Goal: Information Seeking & Learning: Learn about a topic

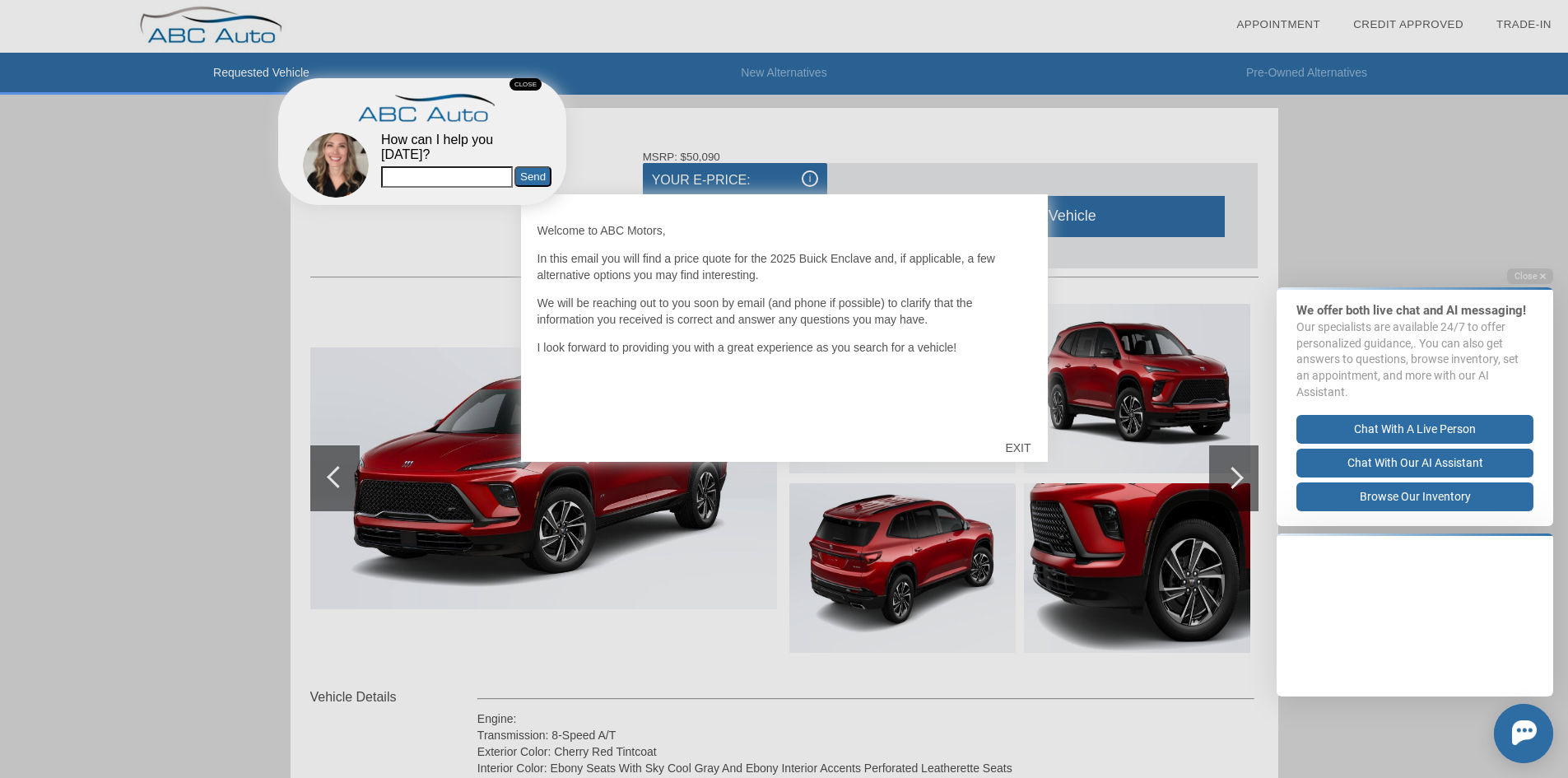
click at [519, 82] on div "CLOSE" at bounding box center [525, 85] width 32 height 12
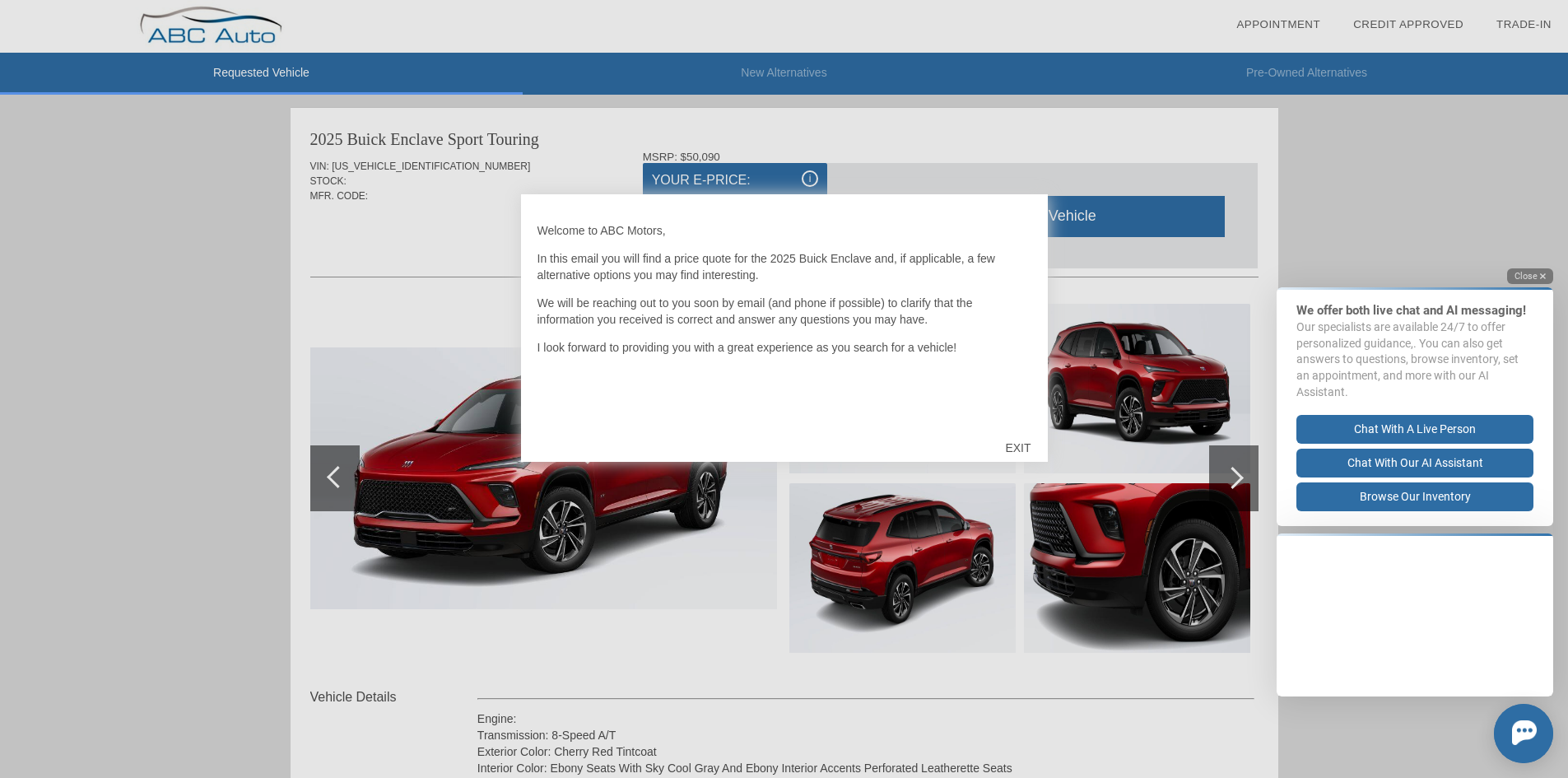
click at [1525, 277] on button "Close" at bounding box center [1531, 277] width 46 height 16
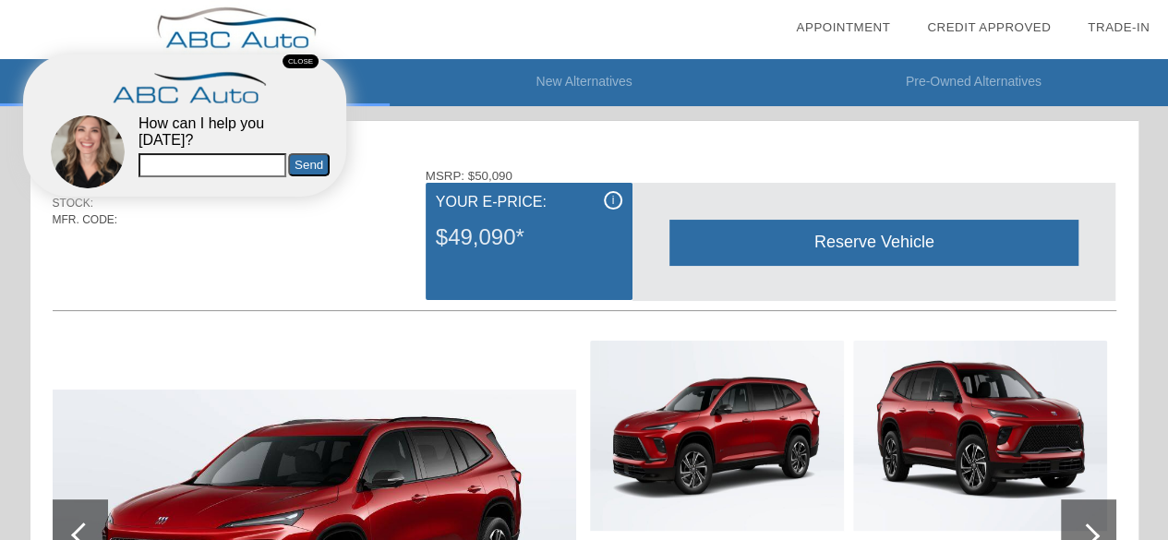
click at [307, 56] on div "CLOSE" at bounding box center [300, 61] width 36 height 14
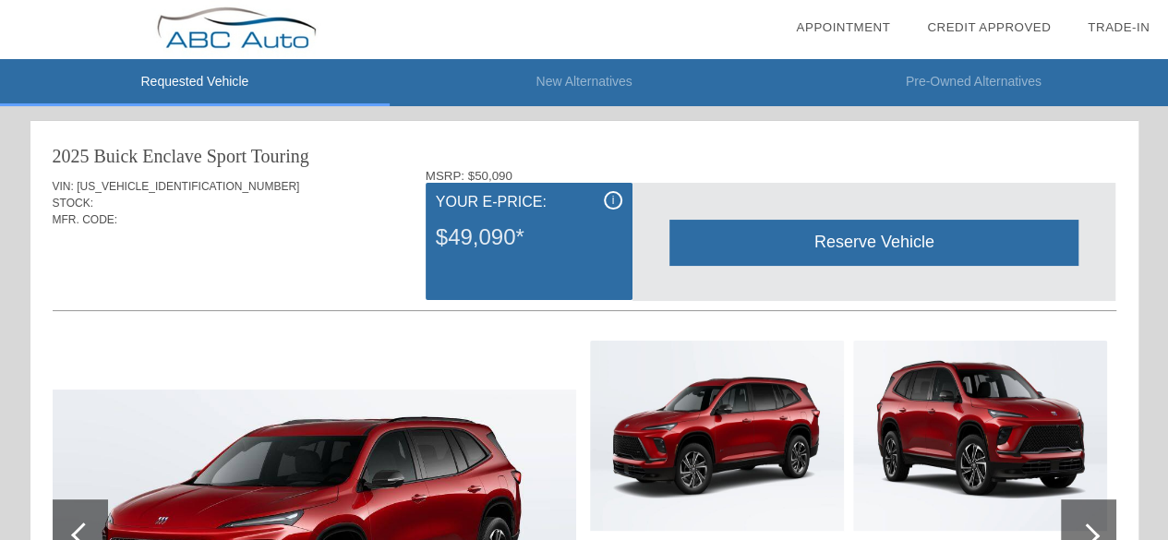
click at [579, 81] on li "New Alternatives" at bounding box center [585, 82] width 390 height 47
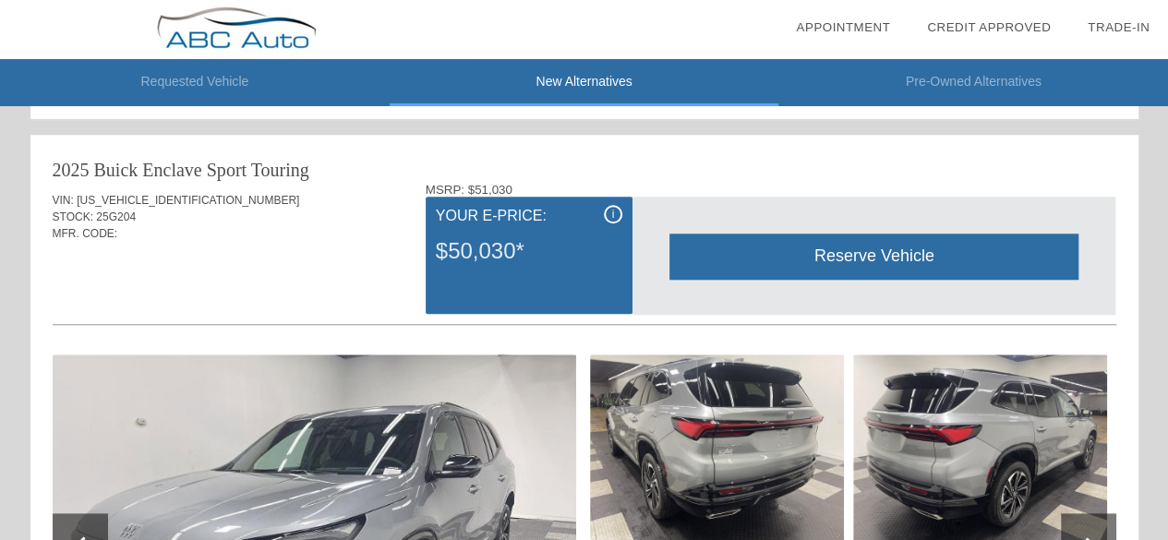
click at [1019, 75] on li "Pre-Owned Alternatives" at bounding box center [973, 82] width 390 height 47
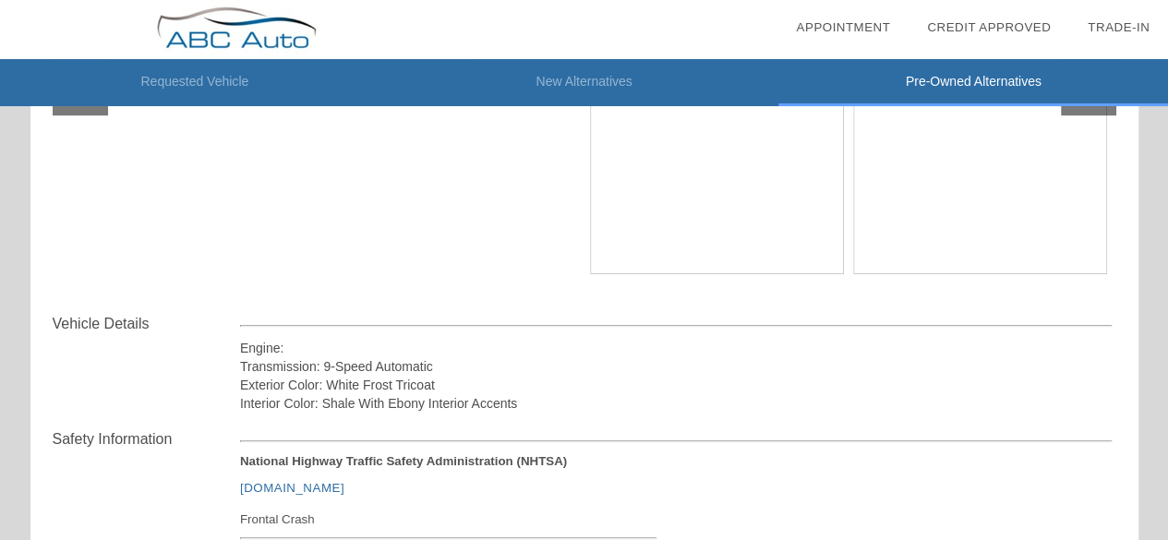
scroll to position [185, 0]
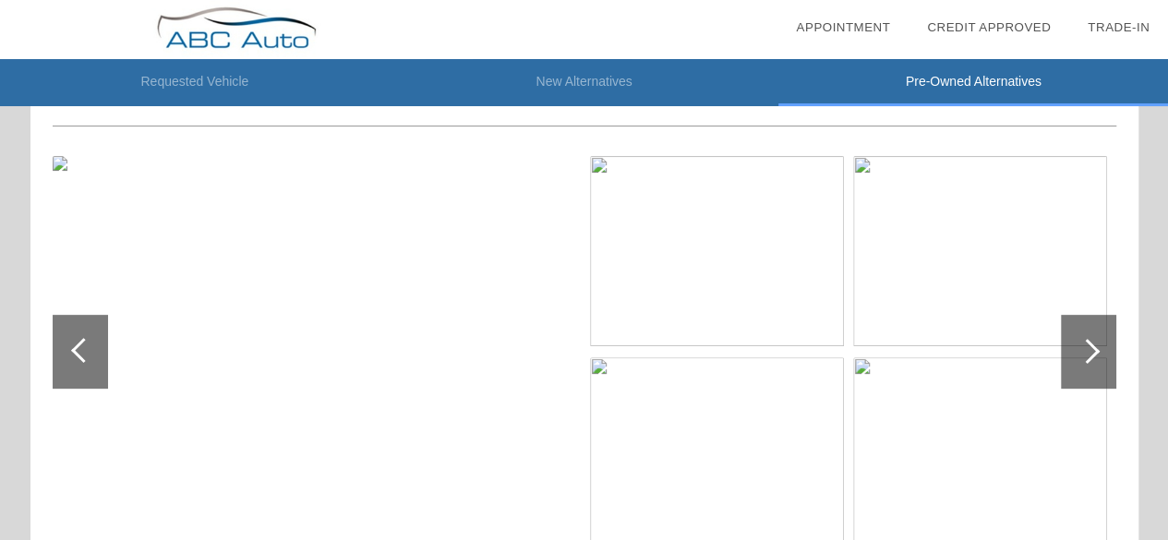
click at [602, 69] on li "New Alternatives" at bounding box center [585, 82] width 390 height 47
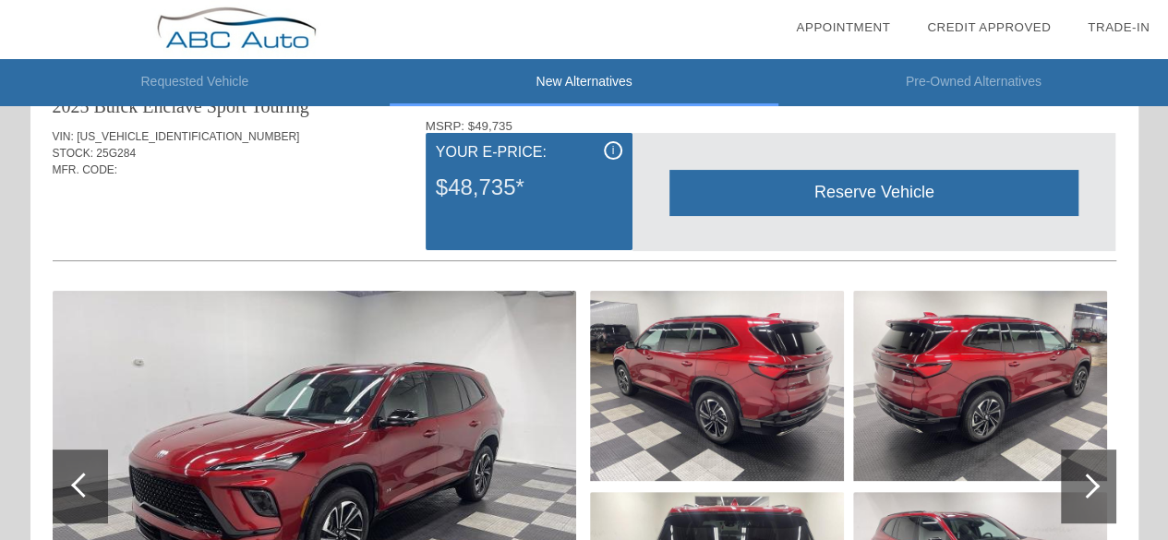
scroll to position [0, 0]
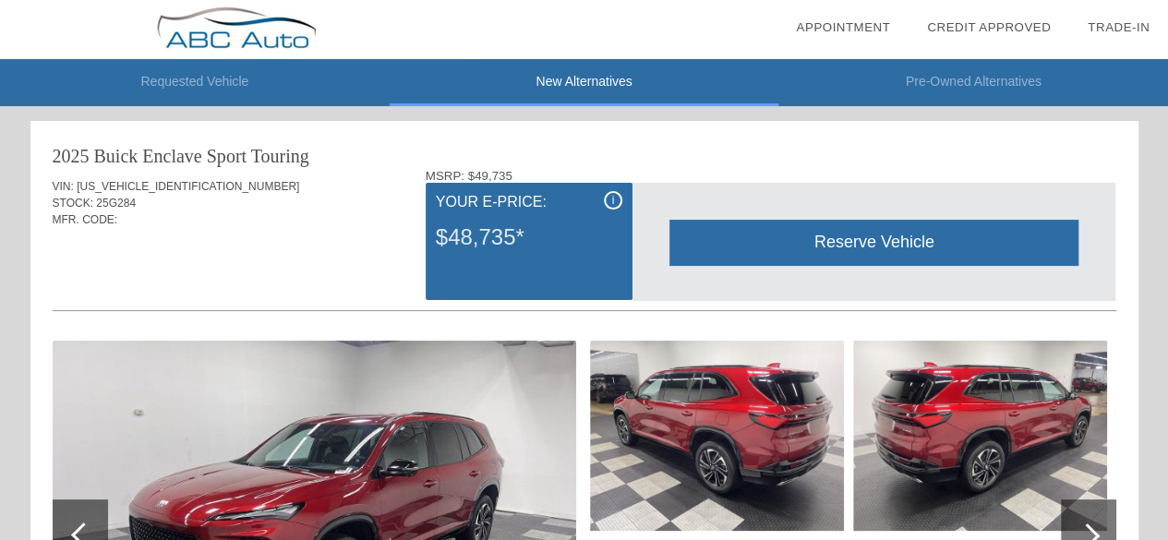
click at [225, 84] on li "Requested Vehicle" at bounding box center [195, 82] width 390 height 47
